Goal: Check status

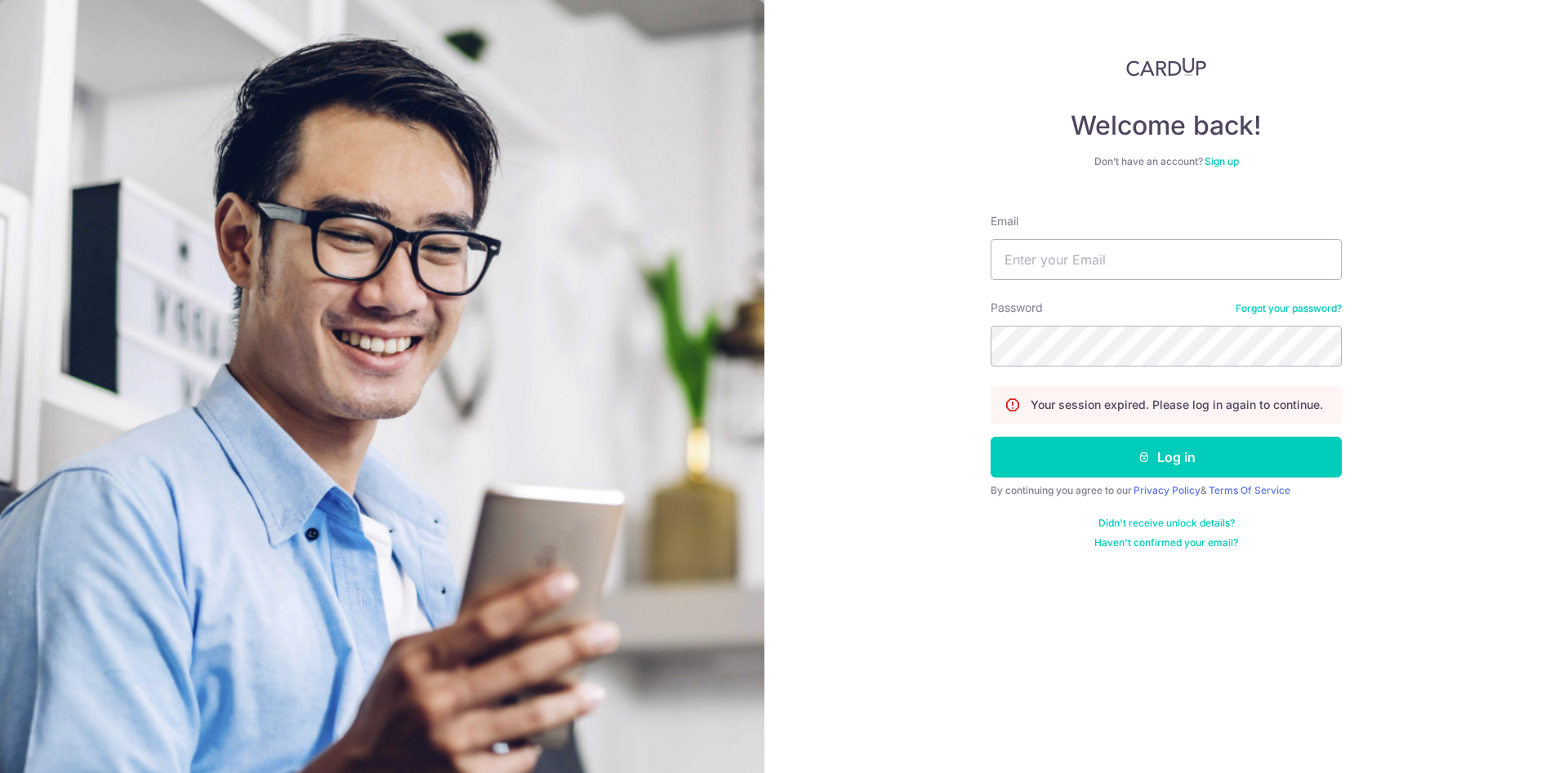
click at [1147, 263] on input "Email" at bounding box center [1166, 260] width 351 height 41
type input "[EMAIL_ADDRESS][DOMAIN_NAME]"
click at [991, 437] on button "Log in" at bounding box center [1166, 457] width 351 height 41
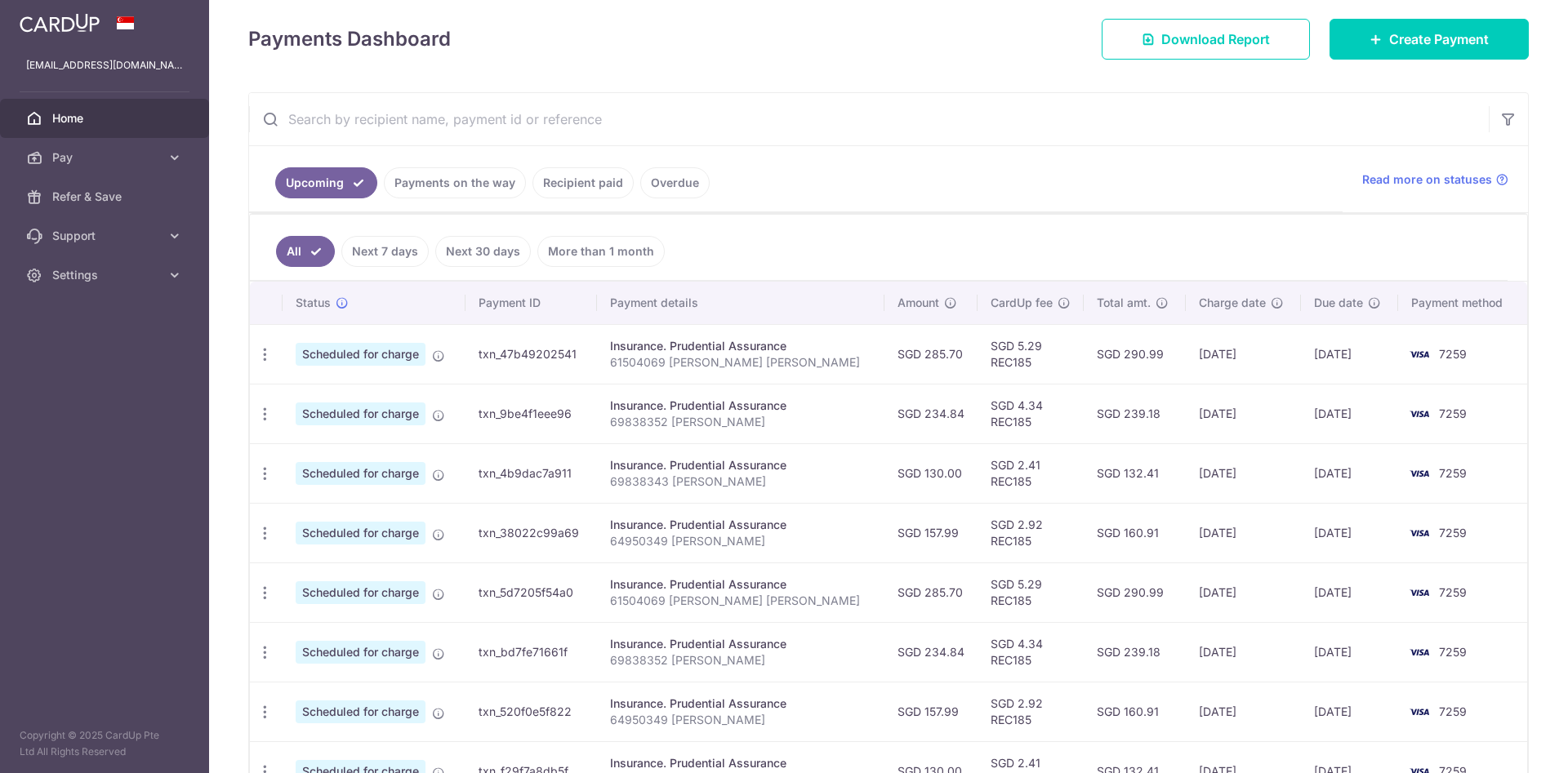
scroll to position [250, 0]
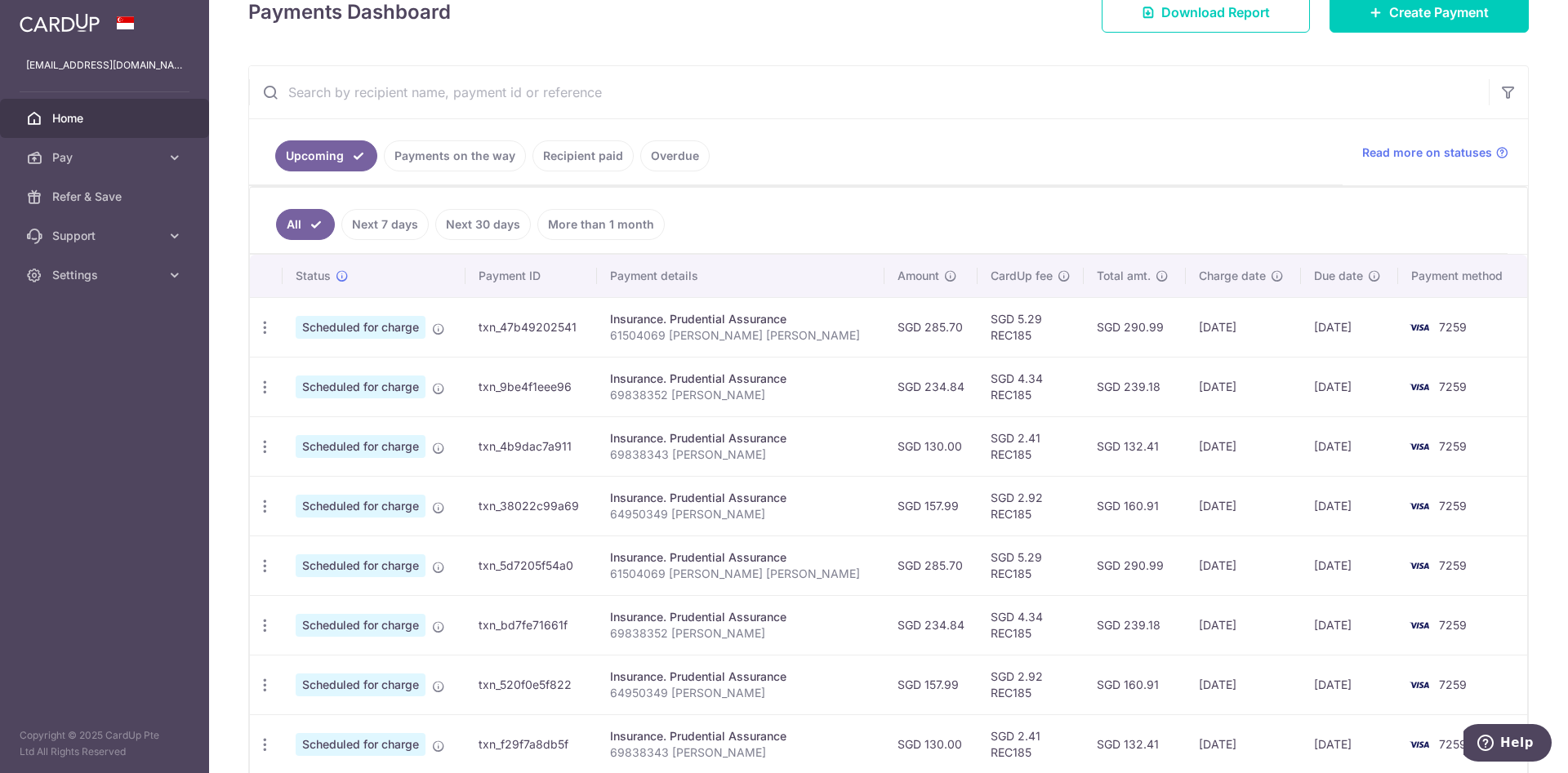
click at [590, 154] on link "Recipient paid" at bounding box center [583, 156] width 102 height 31
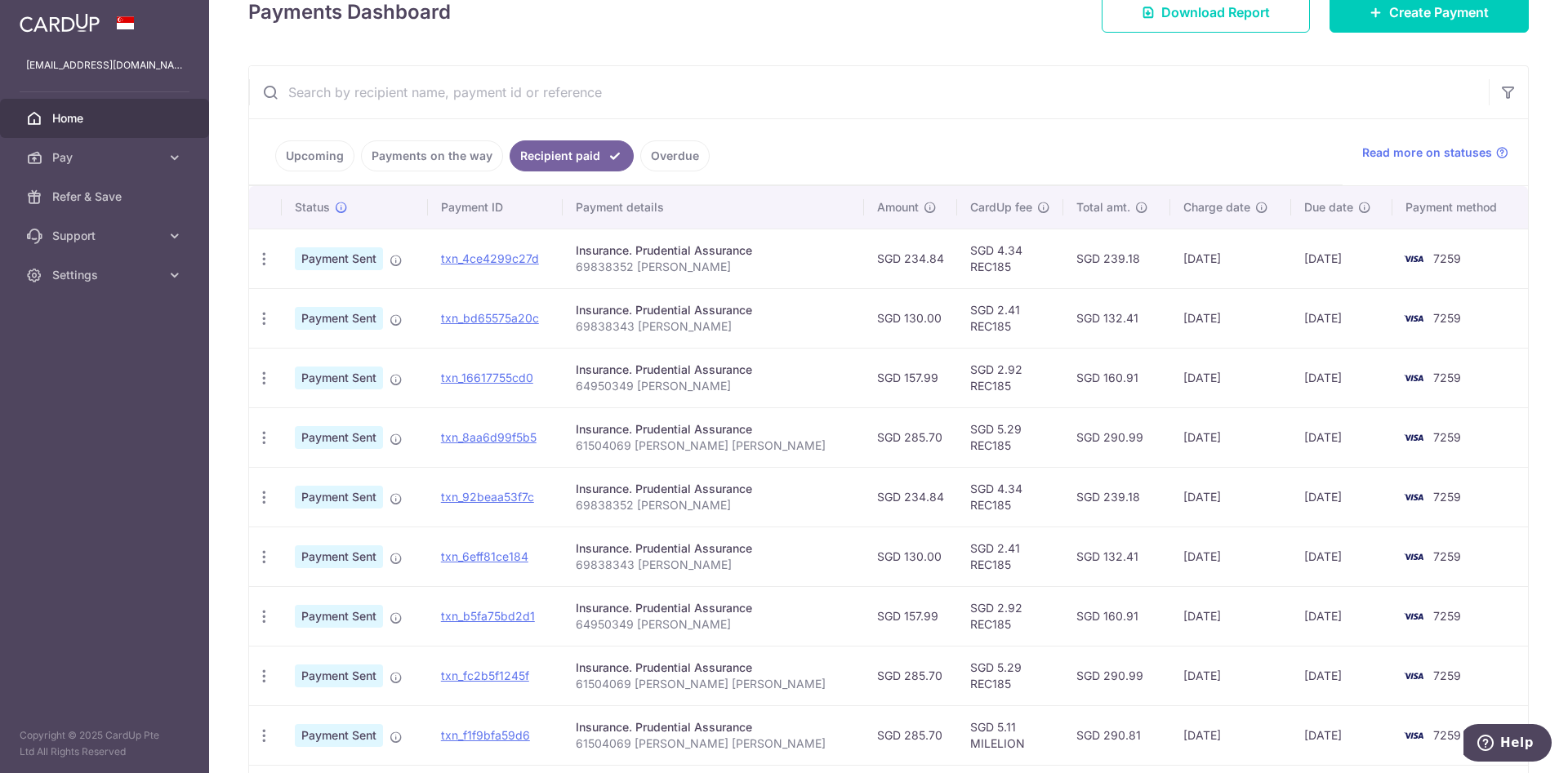
scroll to position [419, 0]
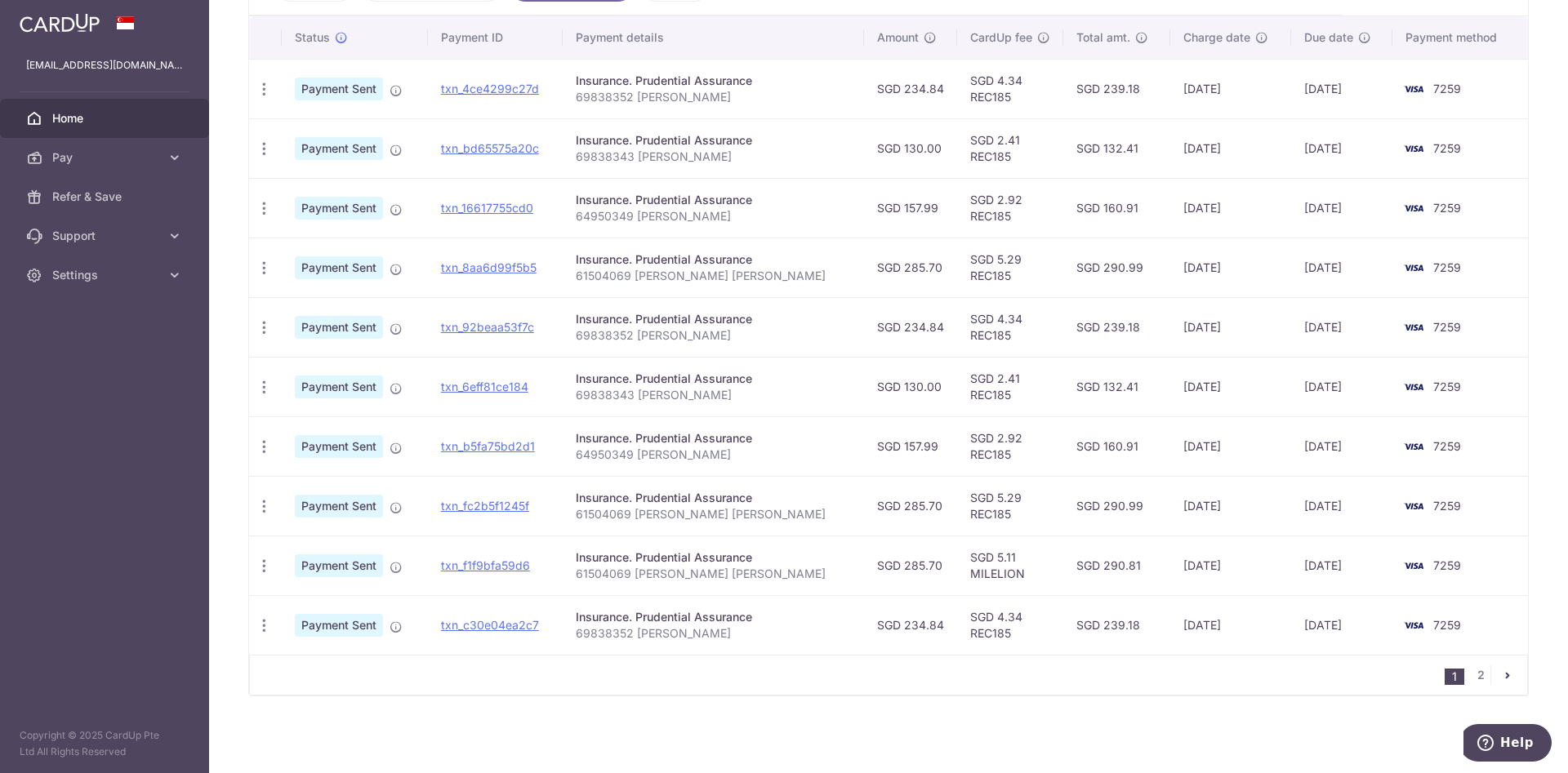
drag, startPoint x: 1485, startPoint y: 625, endPoint x: 1468, endPoint y: 464, distance: 161.9
click at [1468, 464] on tbody "PDF Receipt Payment Sent txn_4ce4299c27d Insurance. Prudential Assurance 698383…" at bounding box center [888, 357] width 1279 height 596
click at [773, 524] on td "Insurance. Prudential Assurance 61504069 TONY LIM GE ZHONG" at bounding box center [713, 506] width 300 height 60
drag, startPoint x: 1482, startPoint y: 451, endPoint x: 1500, endPoint y: 222, distance: 229.7
click at [1500, 222] on tbody "PDF Receipt Payment Sent txn_4ce4299c27d Insurance. Prudential Assurance 698383…" at bounding box center [888, 357] width 1279 height 596
